Goal: Task Accomplishment & Management: Use online tool/utility

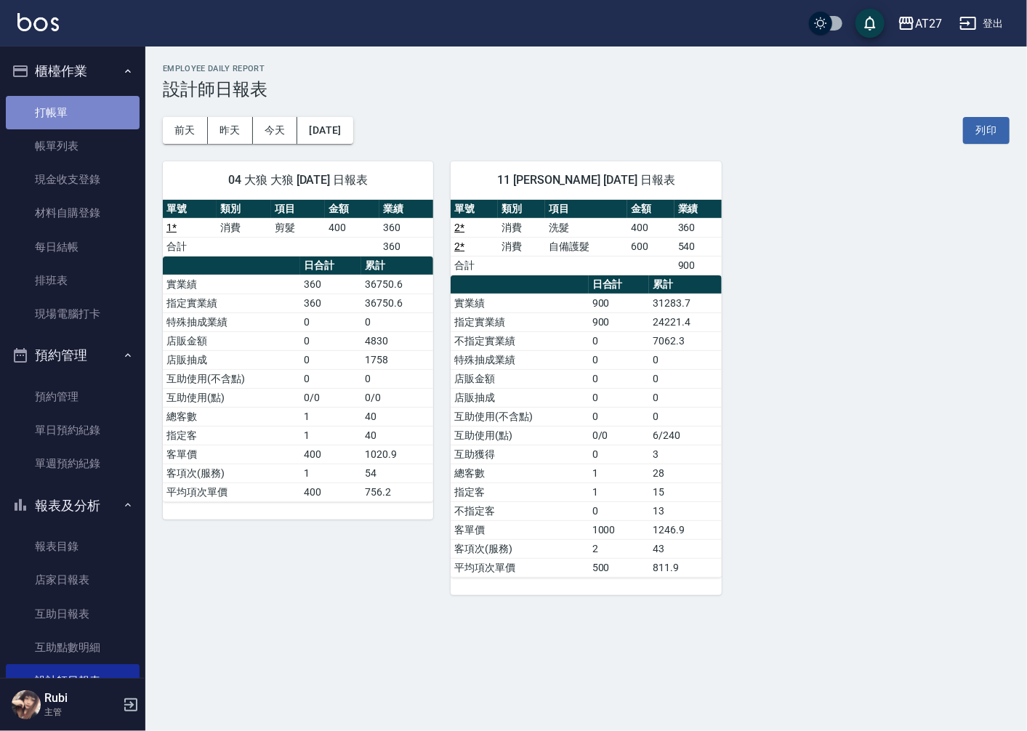
click at [93, 97] on link "打帳單" at bounding box center [73, 112] width 134 height 33
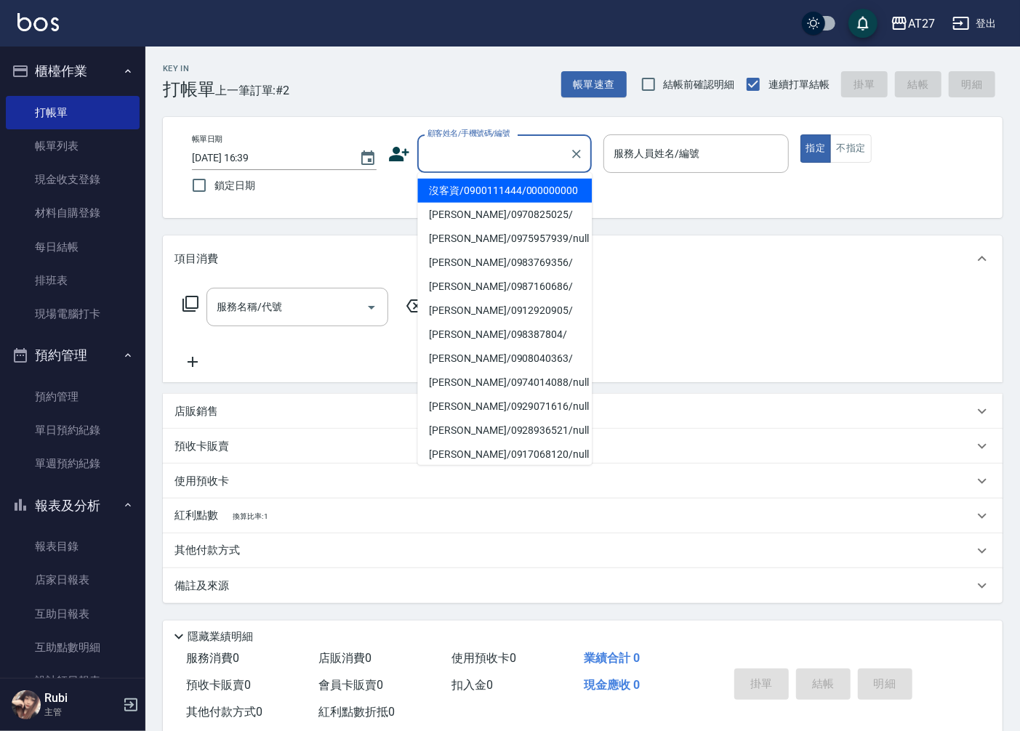
click at [504, 158] on input "顧客姓名/手機號碼/編號" at bounding box center [494, 153] width 140 height 25
click at [570, 191] on li "沒客資/0900111444/000000000" at bounding box center [504, 191] width 174 height 24
type input "沒客資/0900111444/000000000"
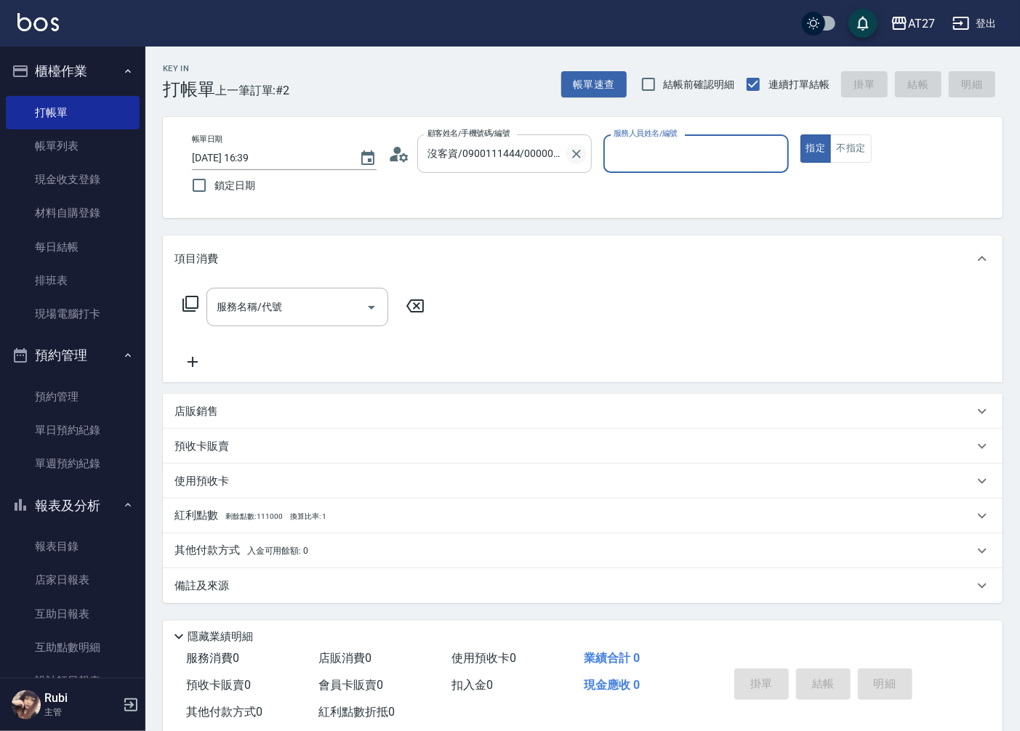
click at [570, 149] on icon "Clear" at bounding box center [576, 154] width 15 height 15
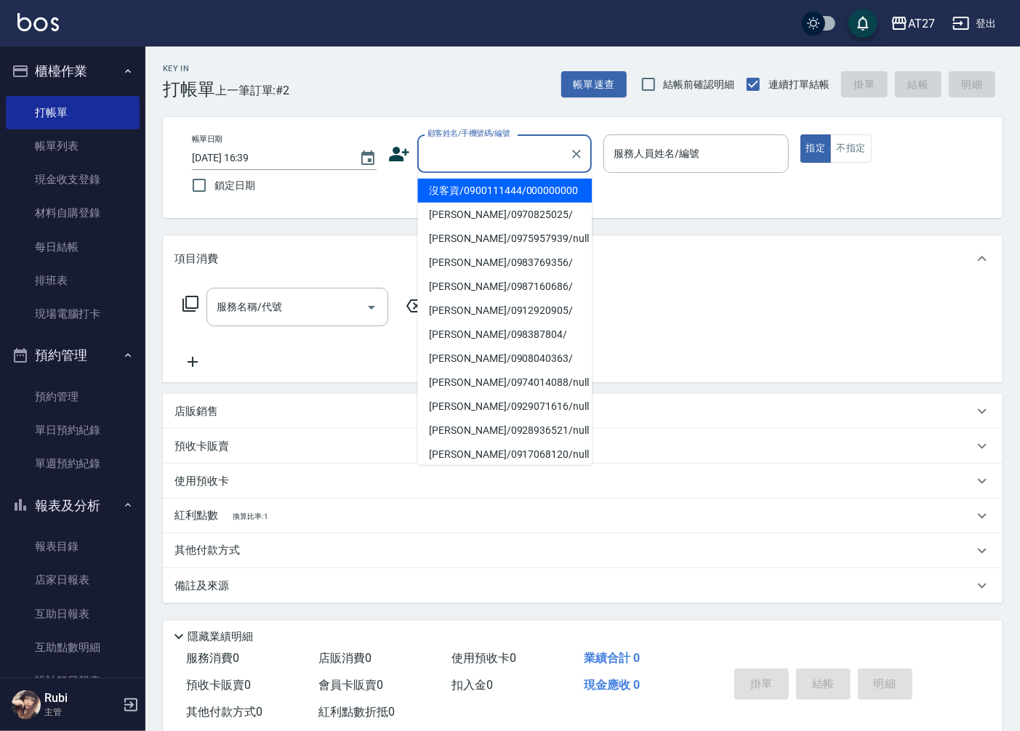
click at [505, 161] on input "顧客姓名/手機號碼/編號" at bounding box center [494, 153] width 140 height 25
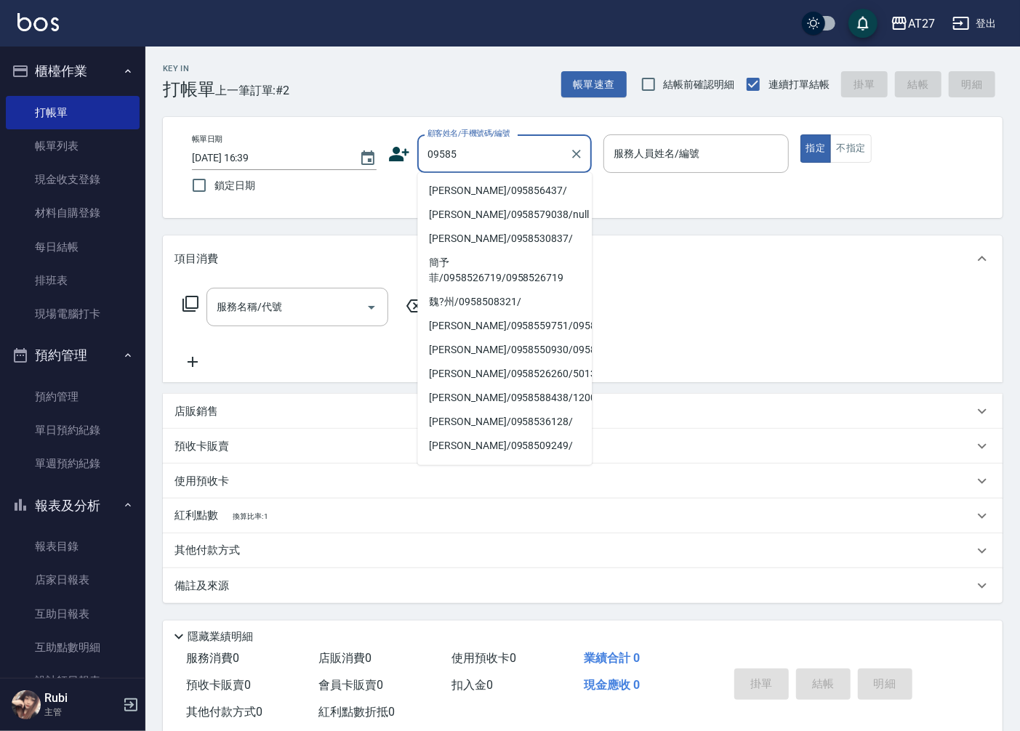
click at [514, 186] on li "[PERSON_NAME]/095856437/" at bounding box center [504, 191] width 174 height 24
type input "[PERSON_NAME]/095856437/"
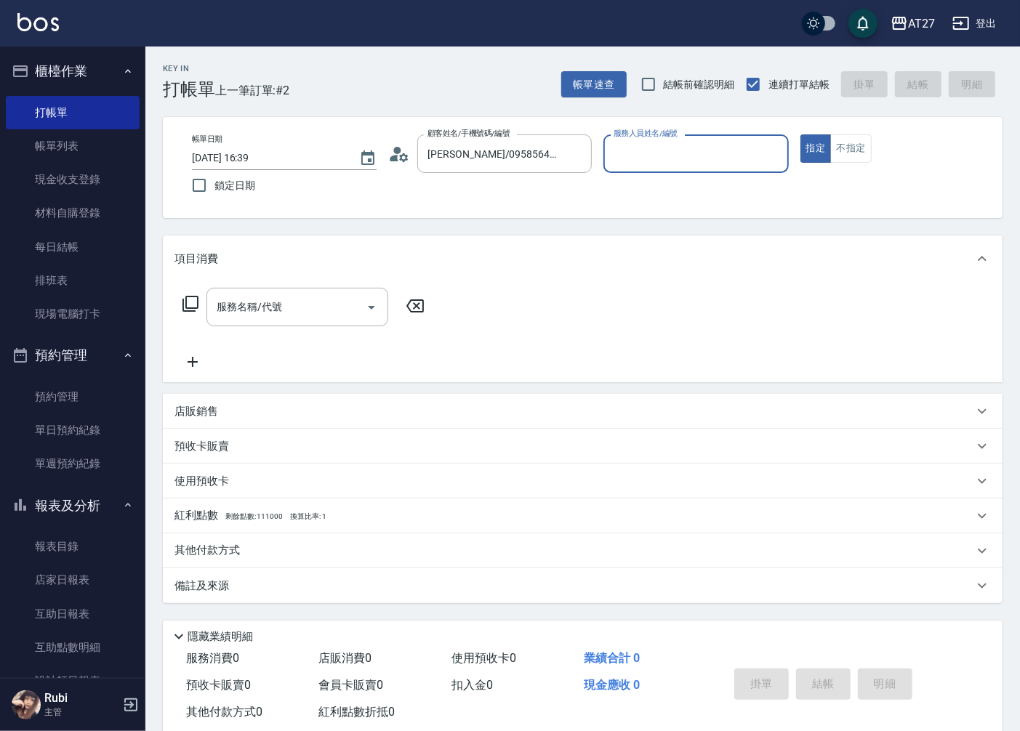
type input "Lena-11"
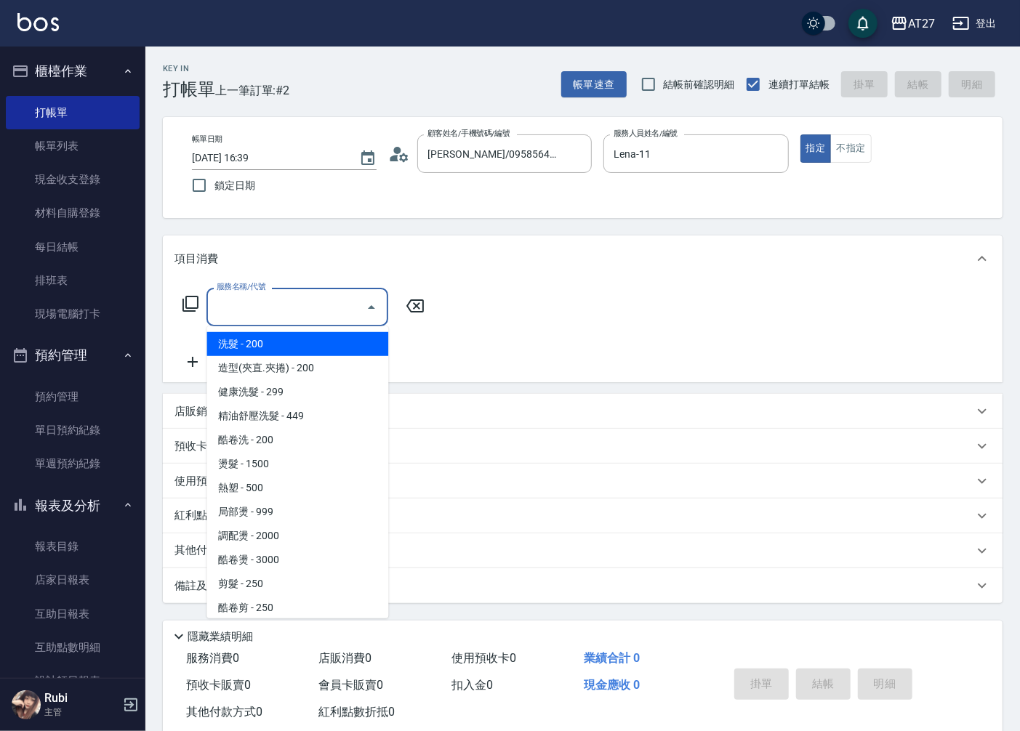
click at [264, 318] on input "服務名稱/代號" at bounding box center [286, 306] width 147 height 25
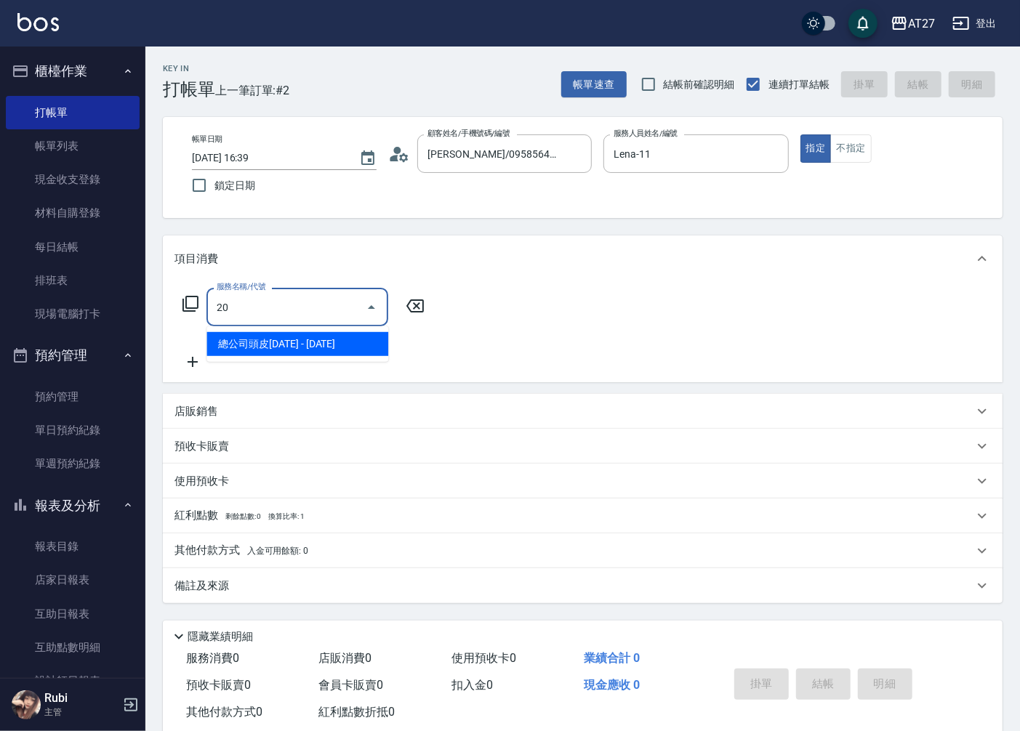
type input "201"
type input "20"
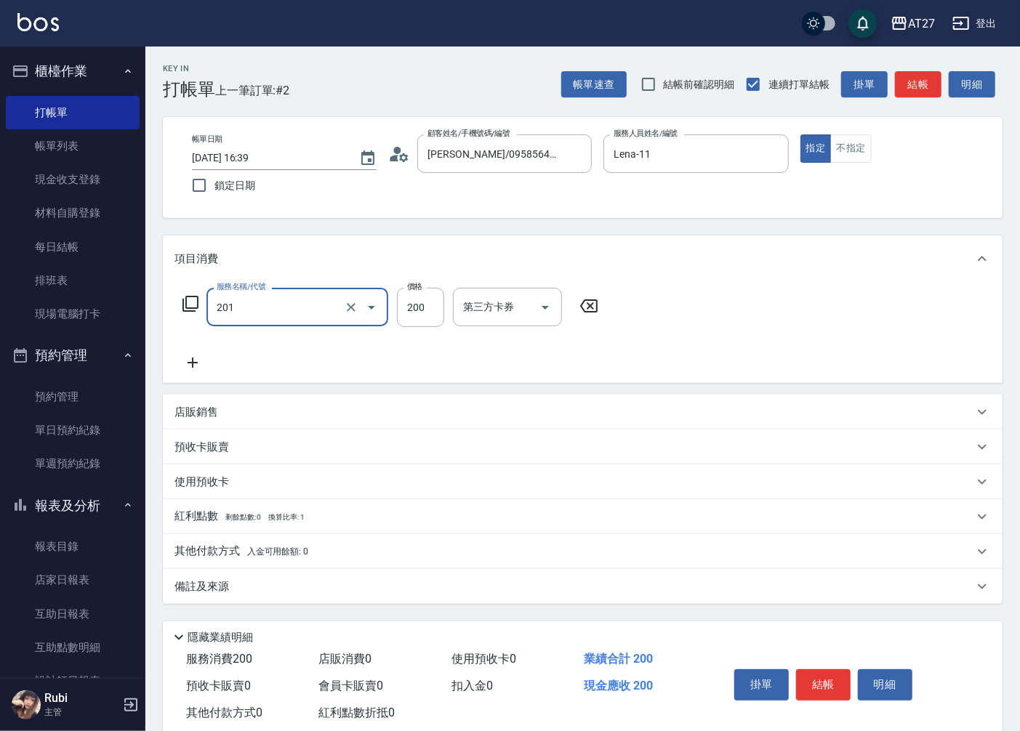
type input "洗髮(201)"
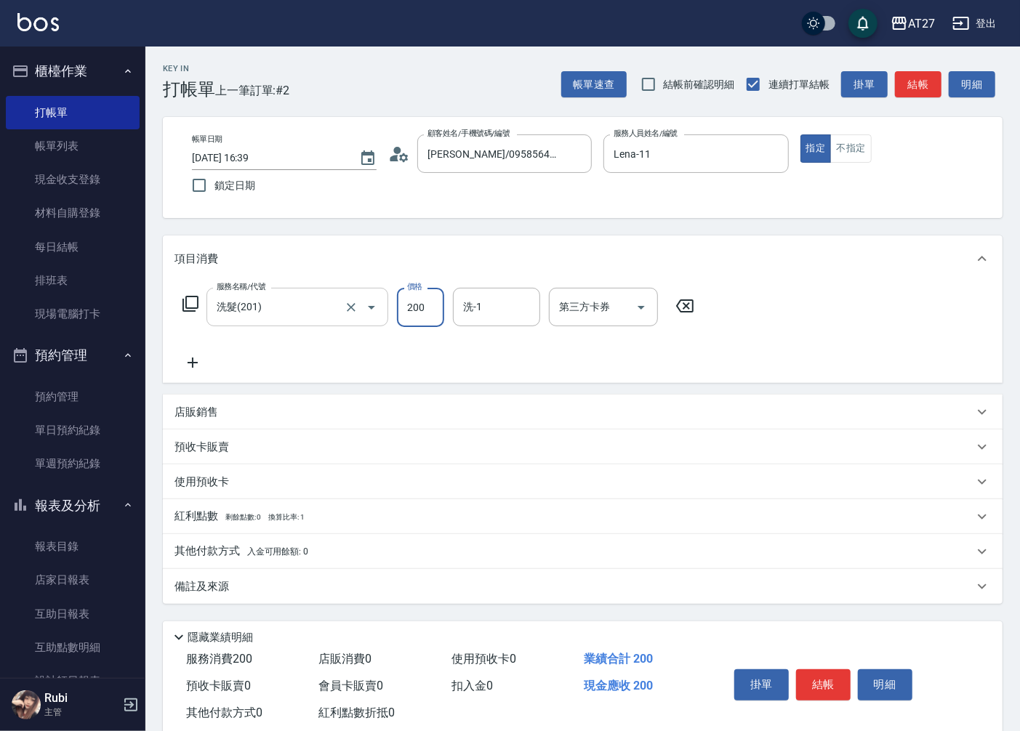
type input "4"
type input "0"
type input "40"
type input "400"
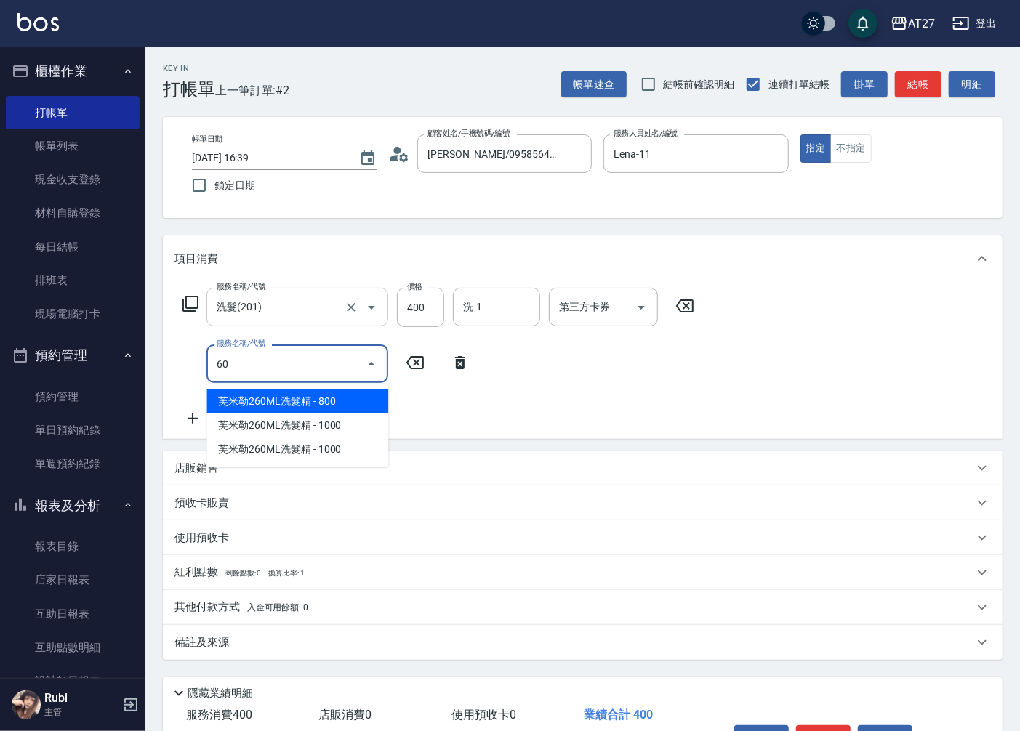
type input "609"
type input "150"
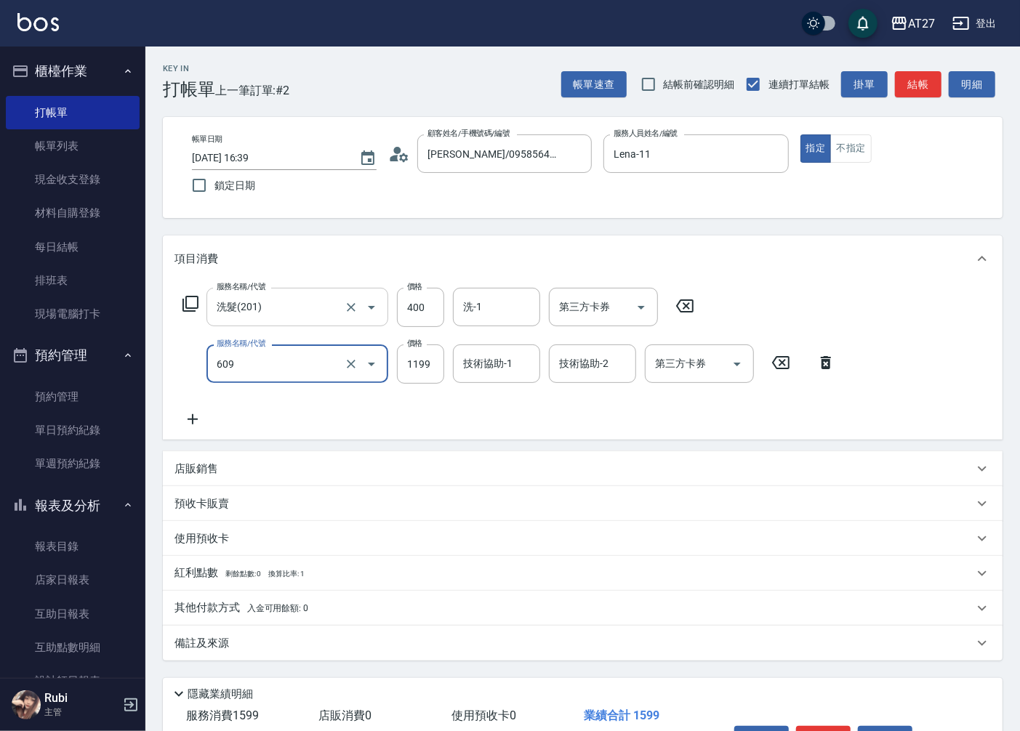
type input "自備三段(609)"
type input "1"
type input "40"
type input "150"
type input "190"
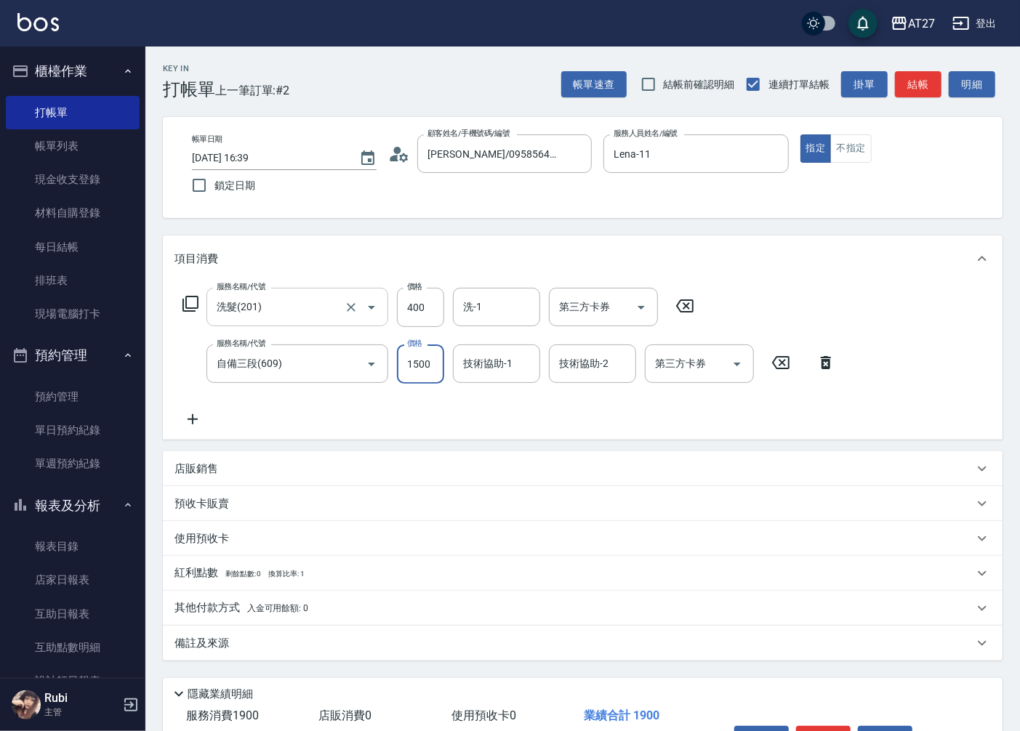
type input "1500"
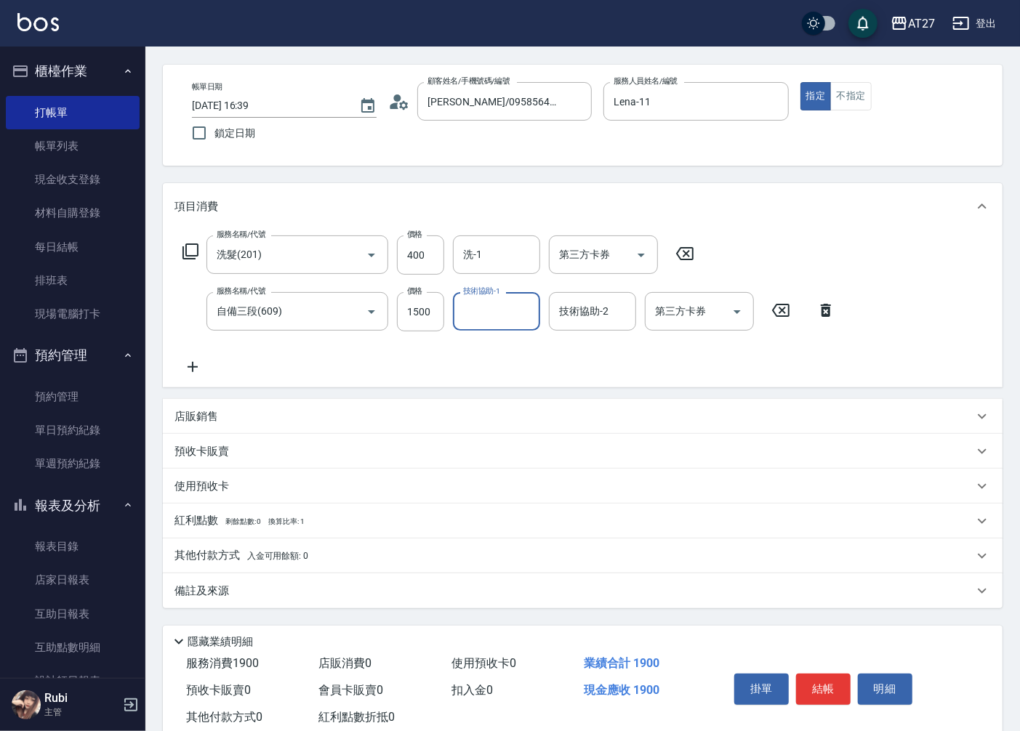
scroll to position [81, 0]
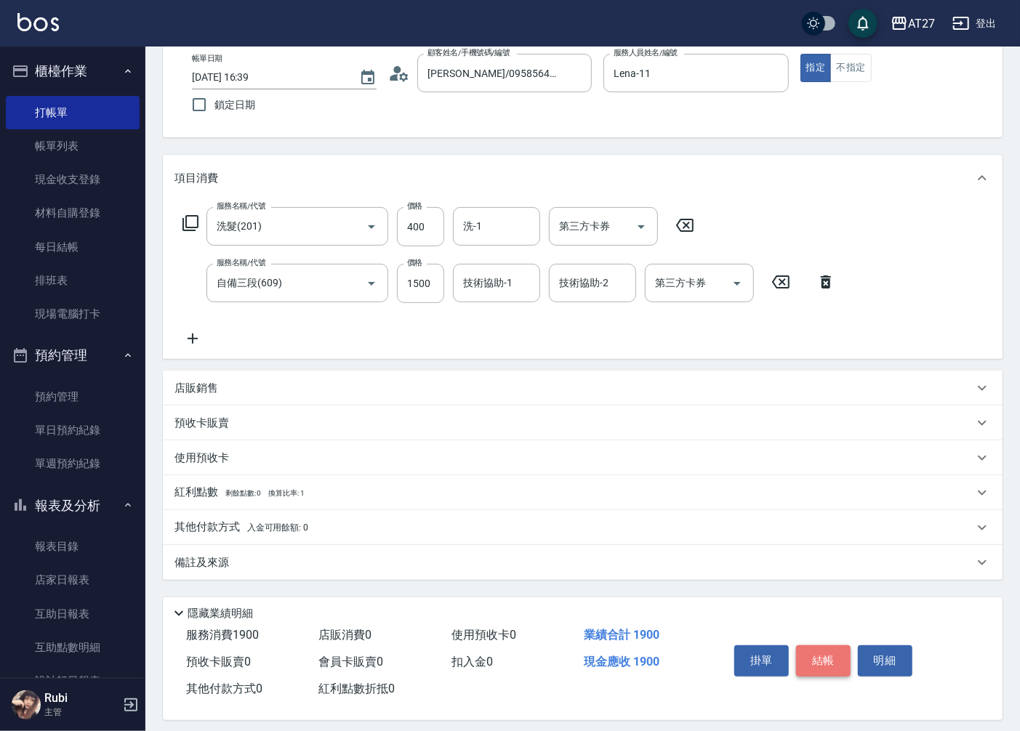
click at [837, 649] on button "結帳" at bounding box center [823, 660] width 55 height 31
type input "[DATE] 16:41"
type input "0"
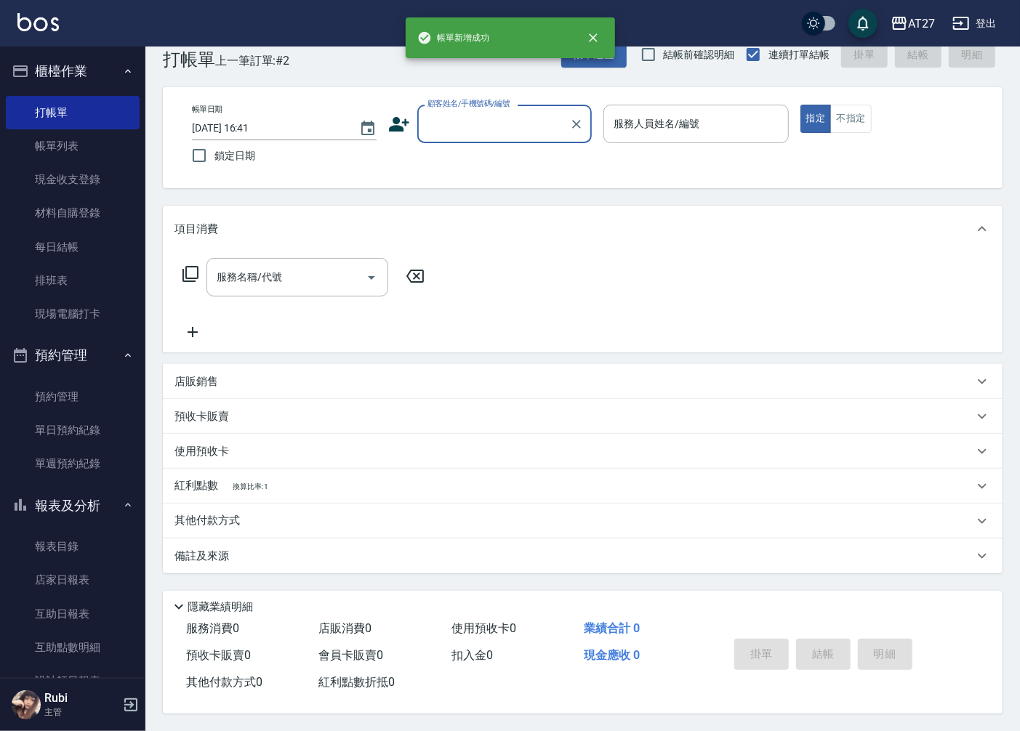
scroll to position [33, 0]
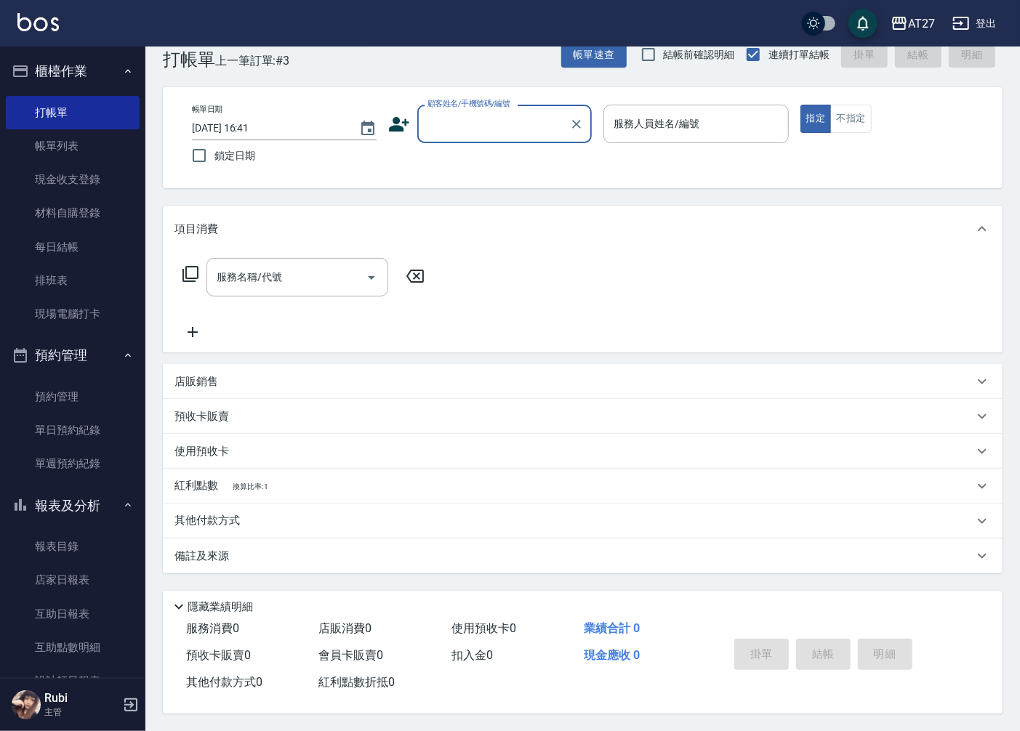
click at [459, 114] on input "顧客姓名/手機號碼/編號" at bounding box center [494, 123] width 140 height 25
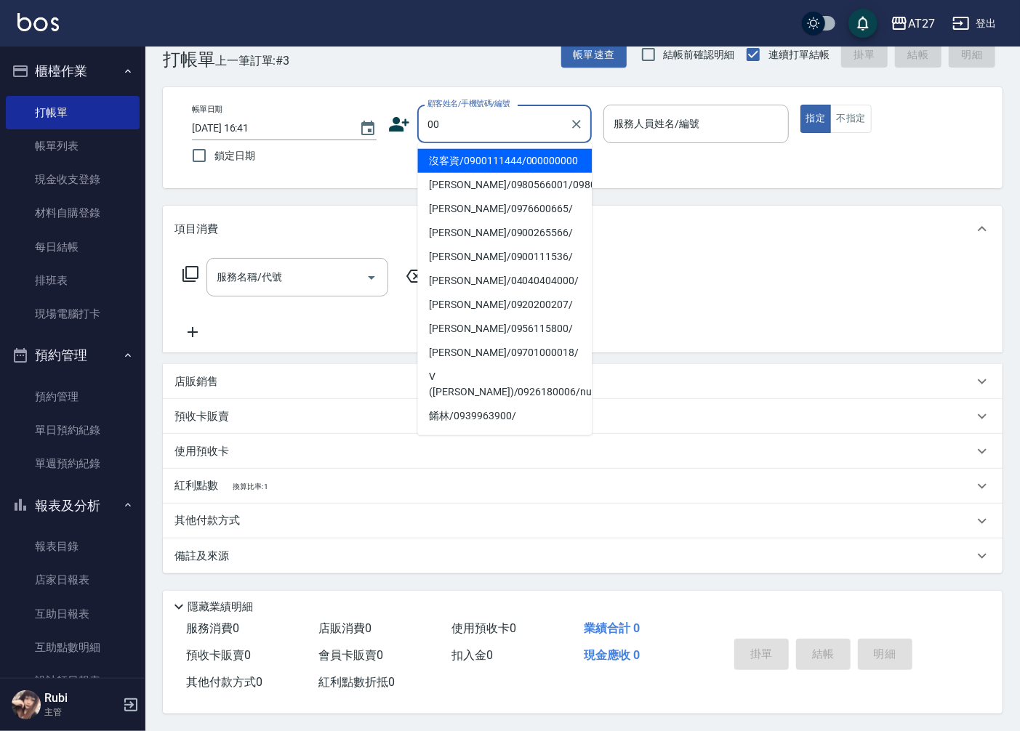
click at [553, 171] on li "沒客資/0900111444/000000000" at bounding box center [504, 161] width 174 height 24
type input "沒客資/0900111444/000000000"
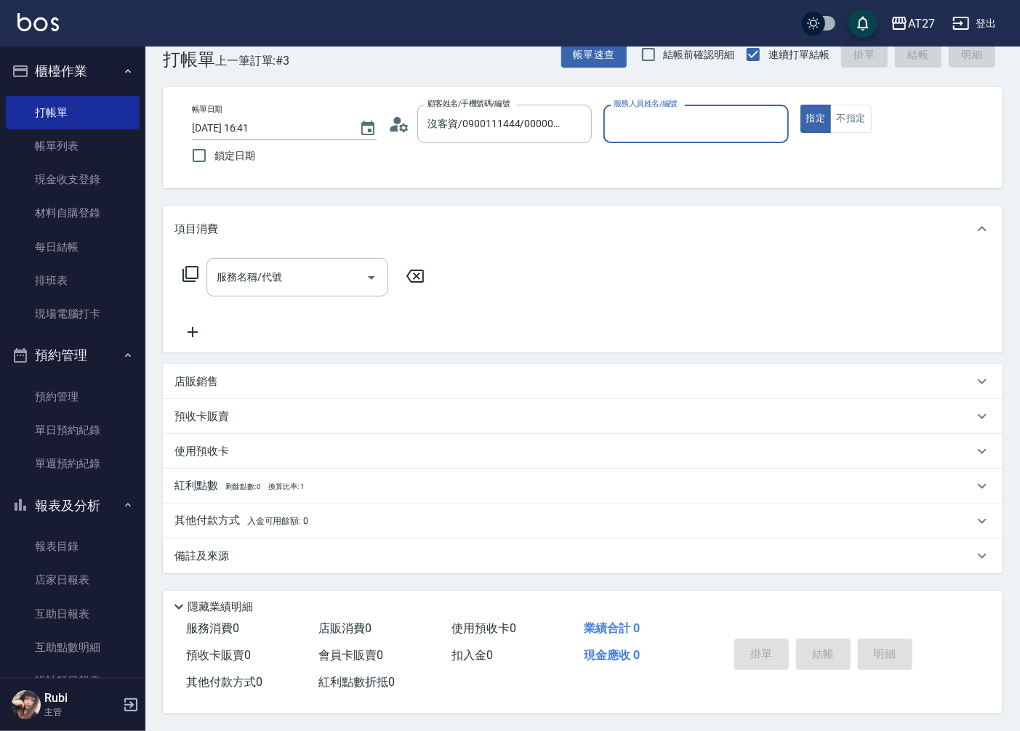
click at [636, 116] on input "服務人員姓名/編號" at bounding box center [695, 123] width 171 height 25
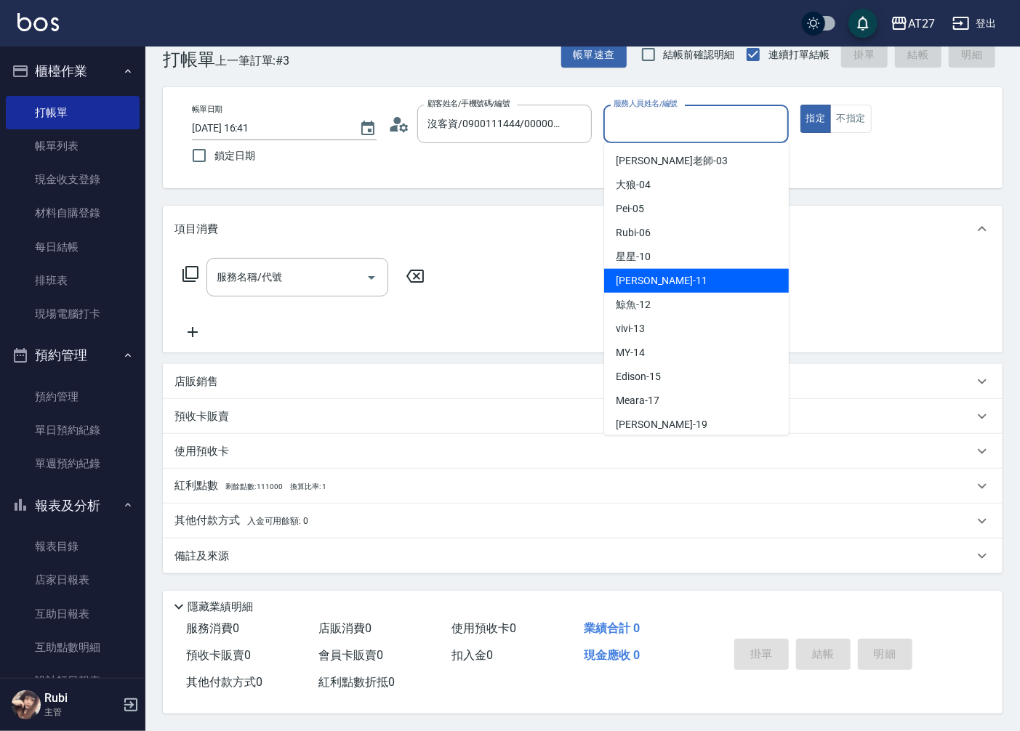
click at [632, 273] on span "[PERSON_NAME] -11" at bounding box center [661, 280] width 92 height 15
type input "Lena-11"
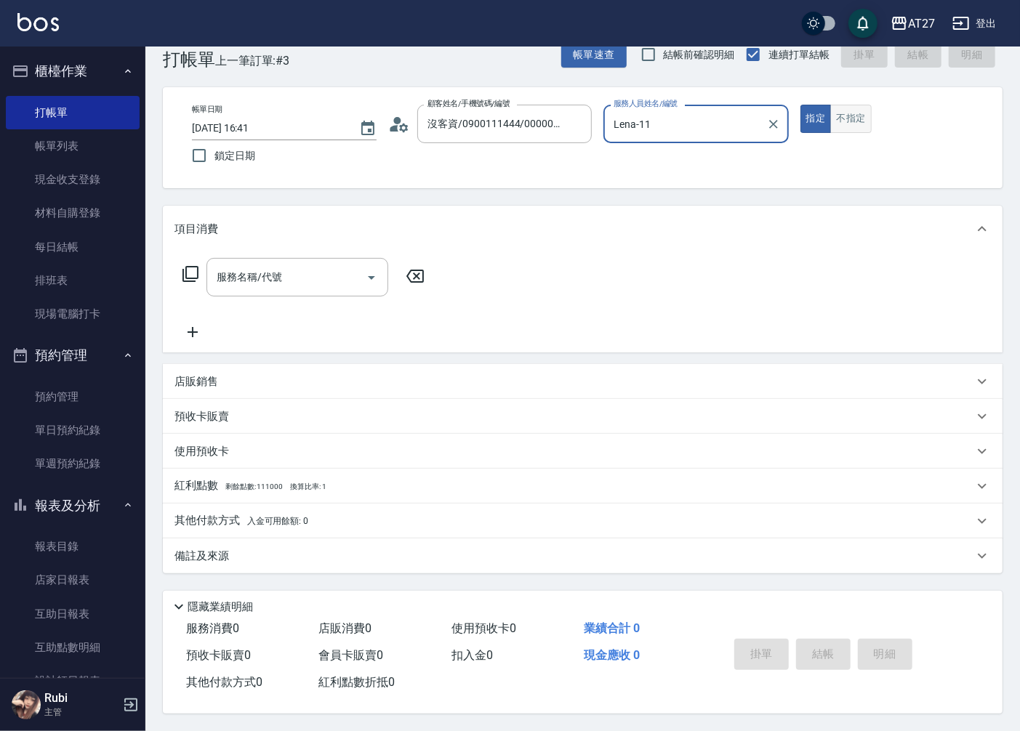
click at [854, 110] on button "不指定" at bounding box center [850, 119] width 41 height 28
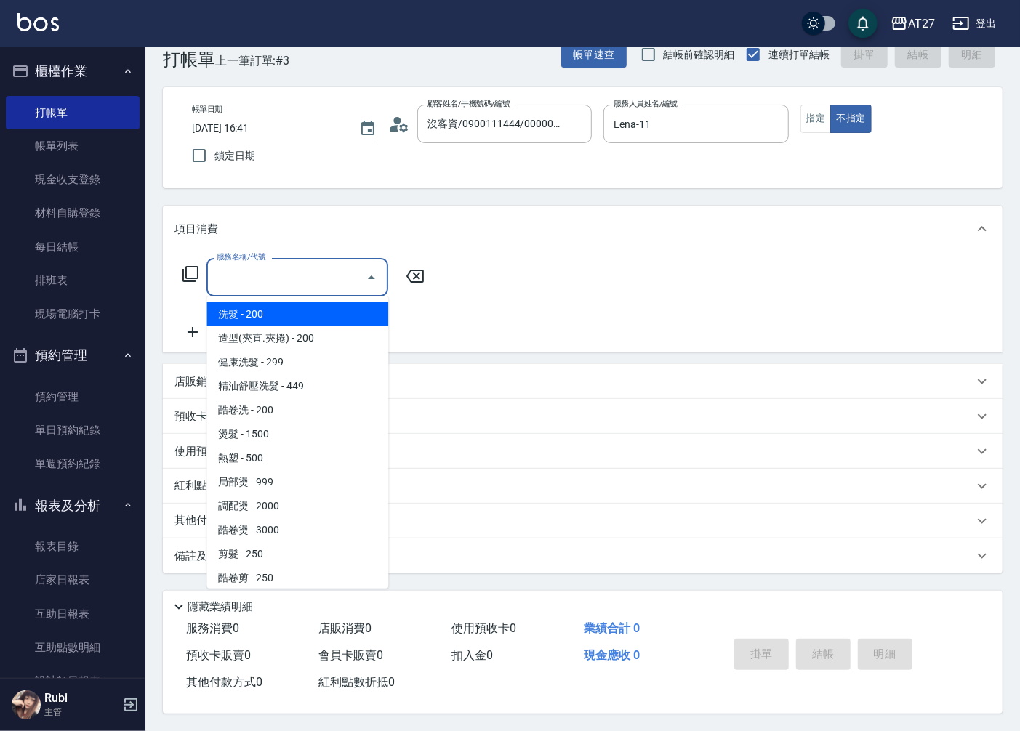
click at [287, 266] on input "服務名稱/代號" at bounding box center [286, 277] width 147 height 25
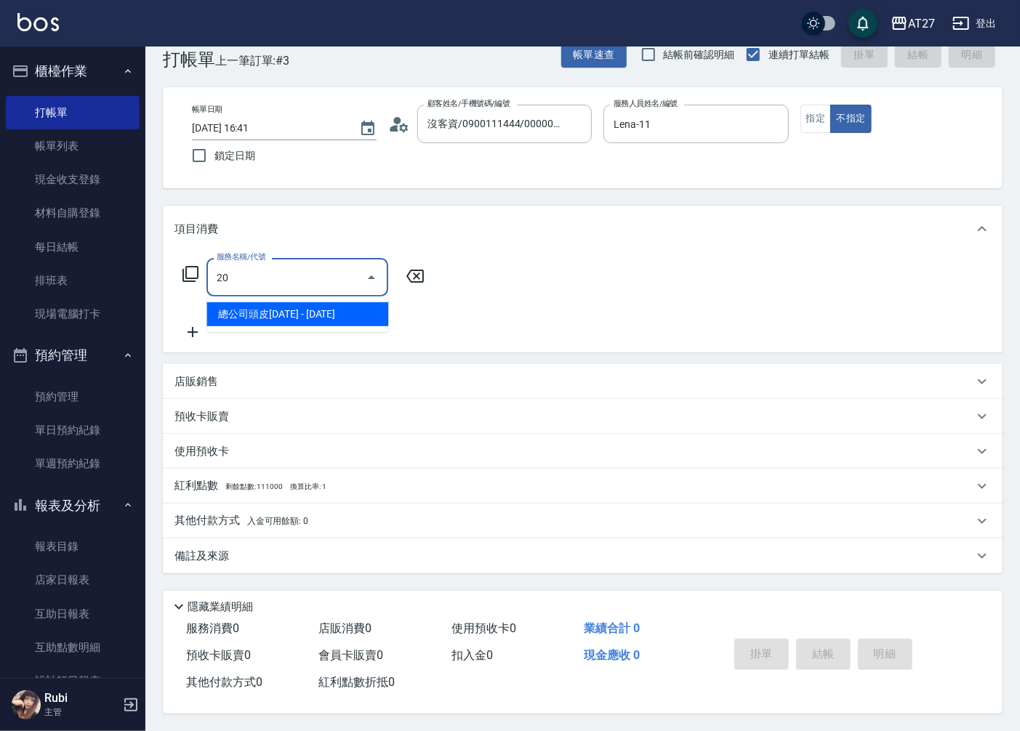
type input "204"
type input "40"
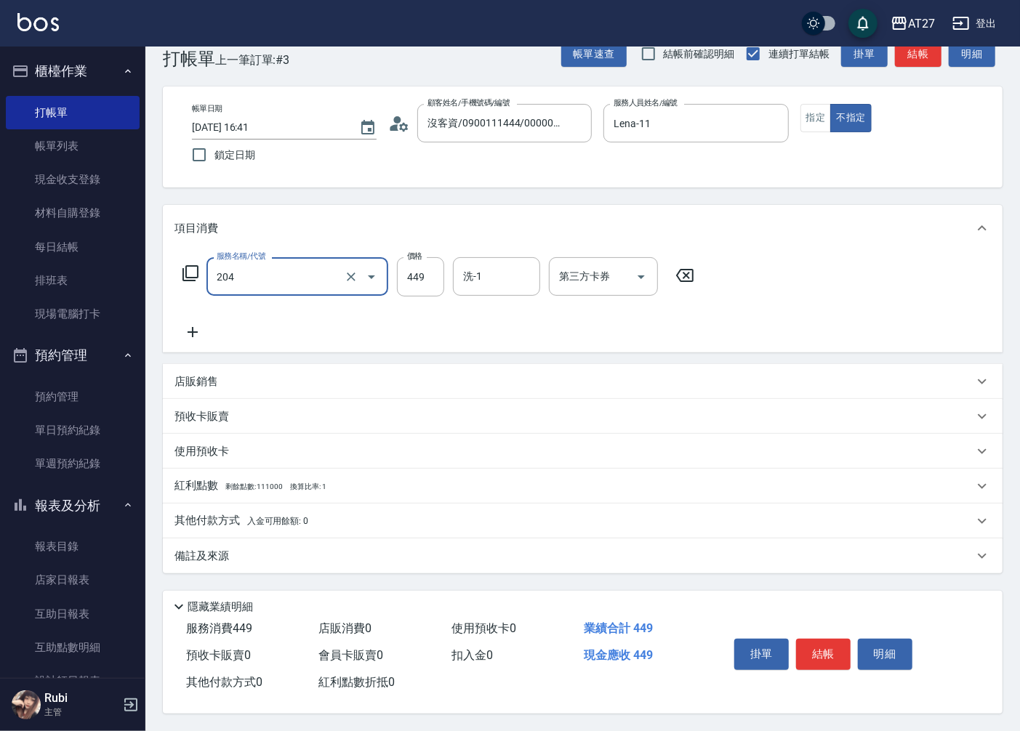
type input "精油舒壓洗髮(204)"
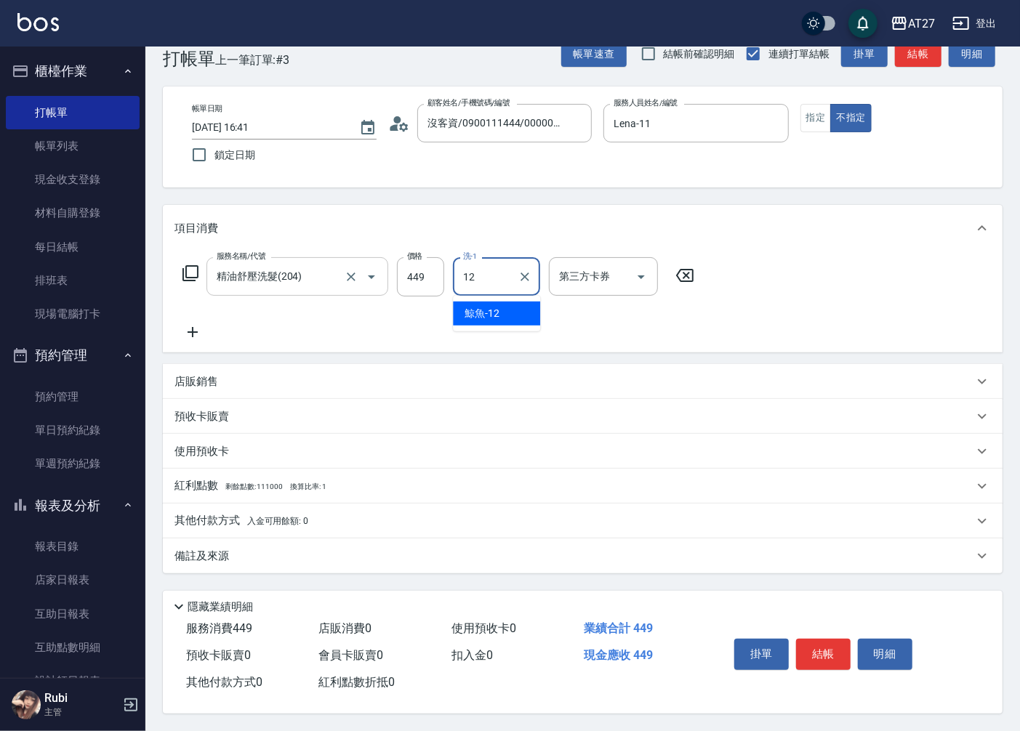
type input "鯨魚-12"
click at [818, 652] on button "結帳" at bounding box center [823, 654] width 55 height 31
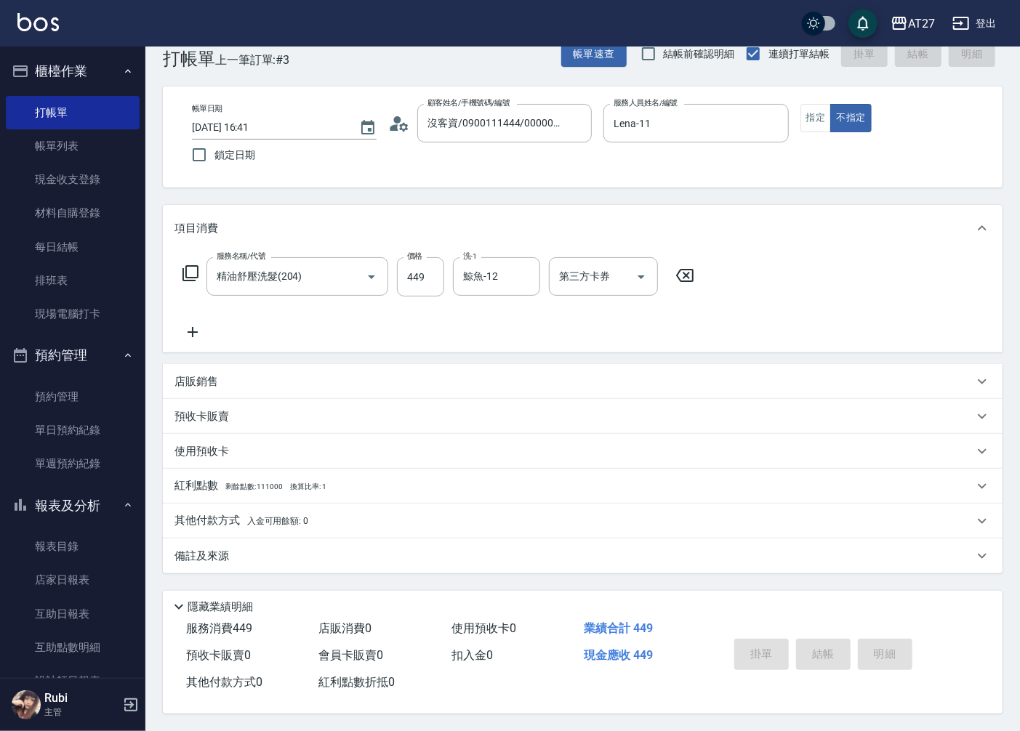
type input "0"
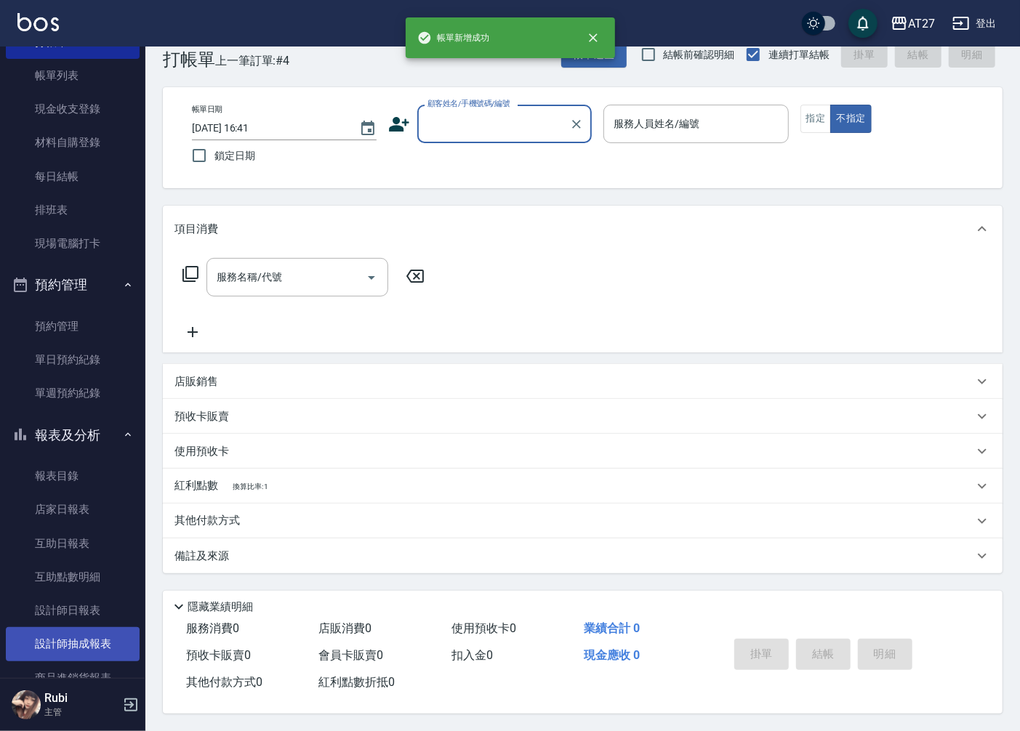
scroll to position [81, 0]
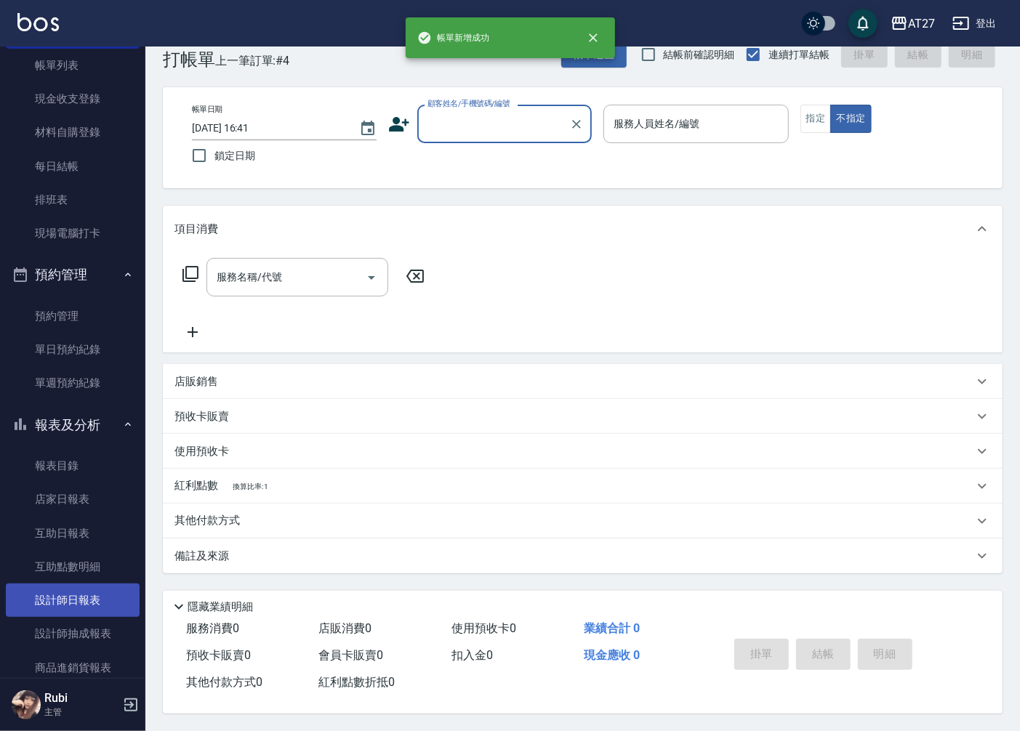
click at [113, 603] on link "設計師日報表" at bounding box center [73, 600] width 134 height 33
